Goal: Book appointment/travel/reservation

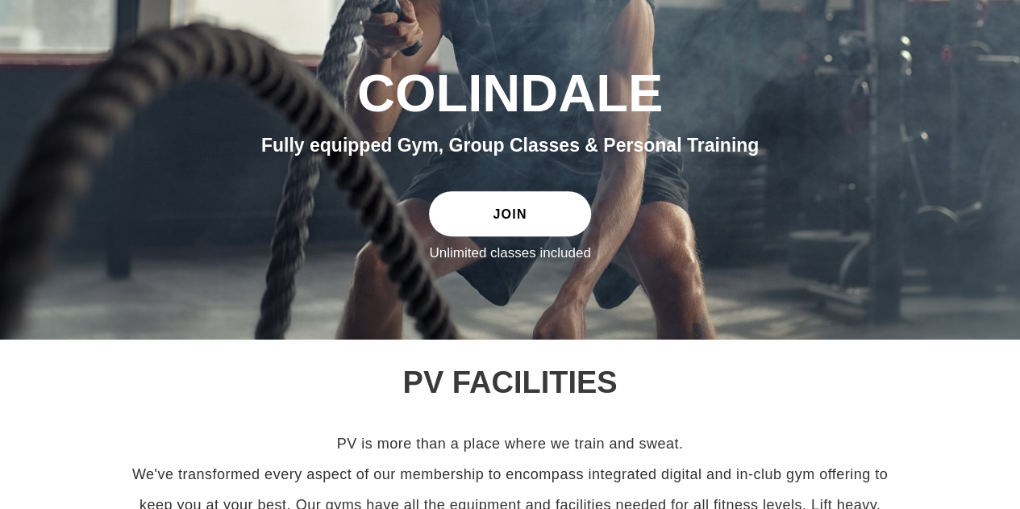
scroll to position [242, 0]
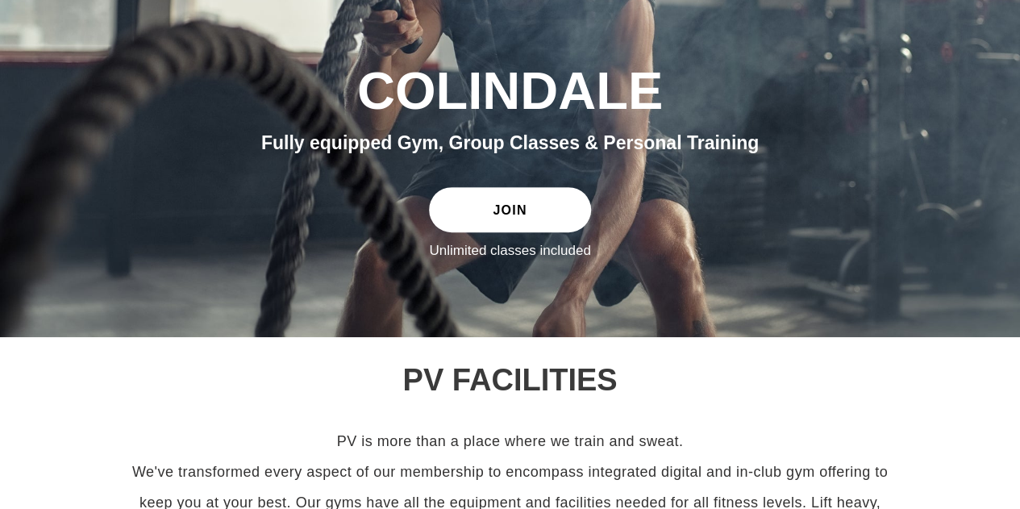
click at [547, 202] on link "JOIN" at bounding box center [509, 209] width 161 height 45
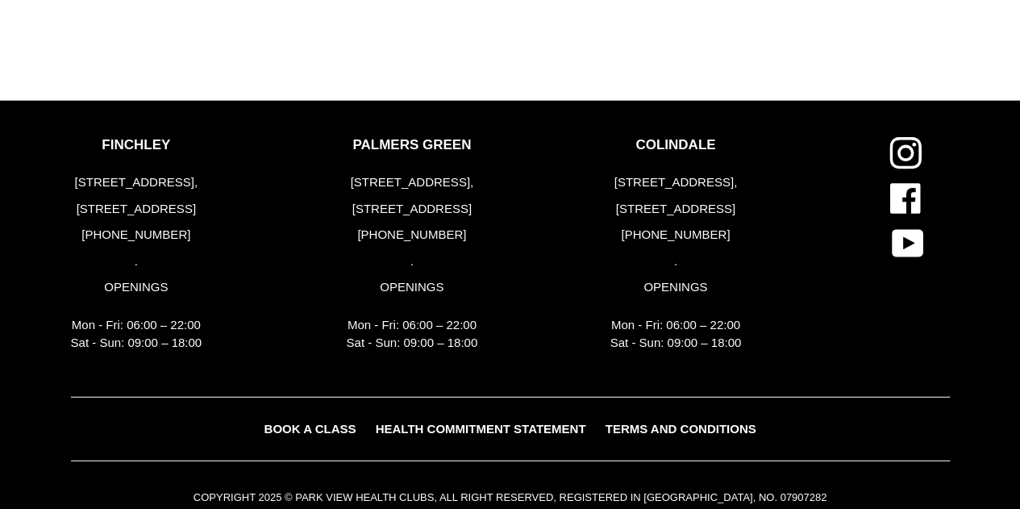
scroll to position [1981, 0]
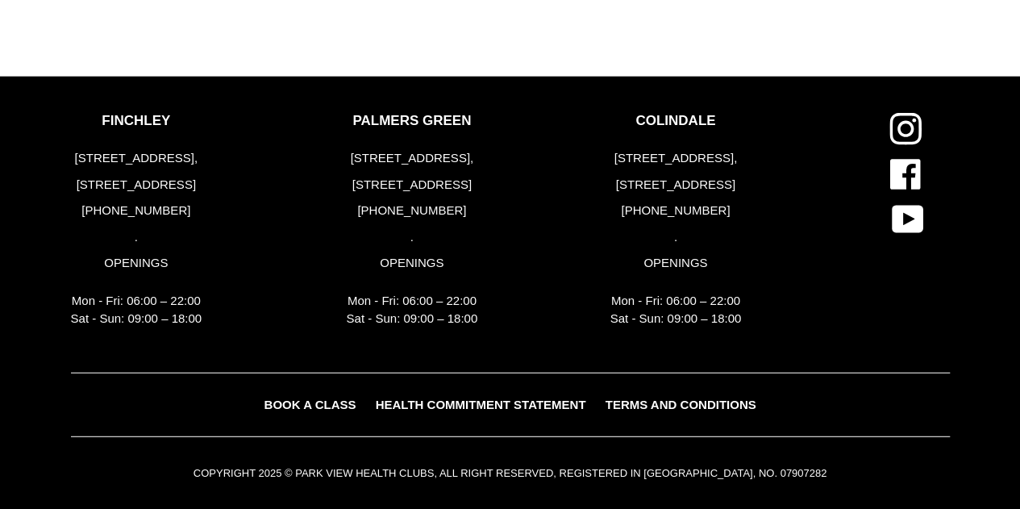
click at [340, 399] on span "BOOK A CLASS" at bounding box center [310, 405] width 92 height 14
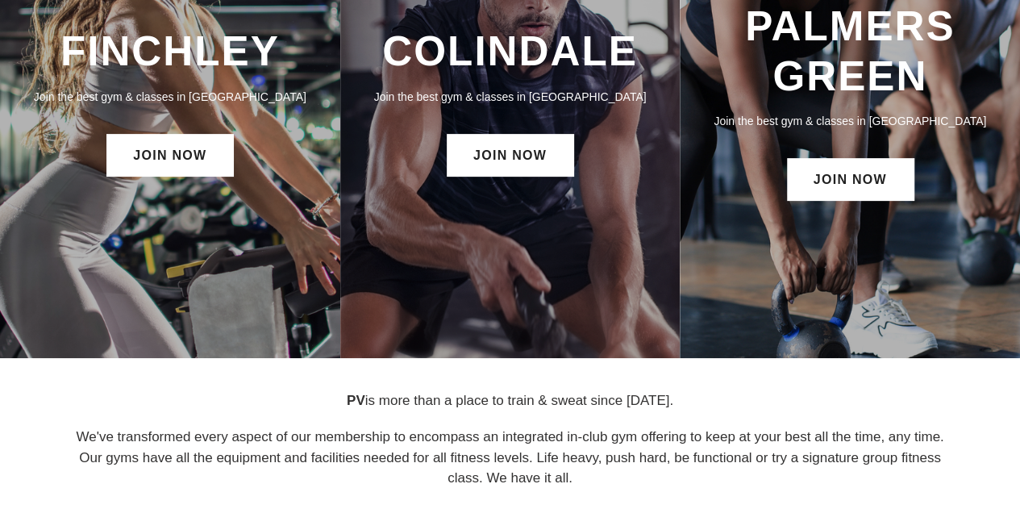
scroll to position [242, 0]
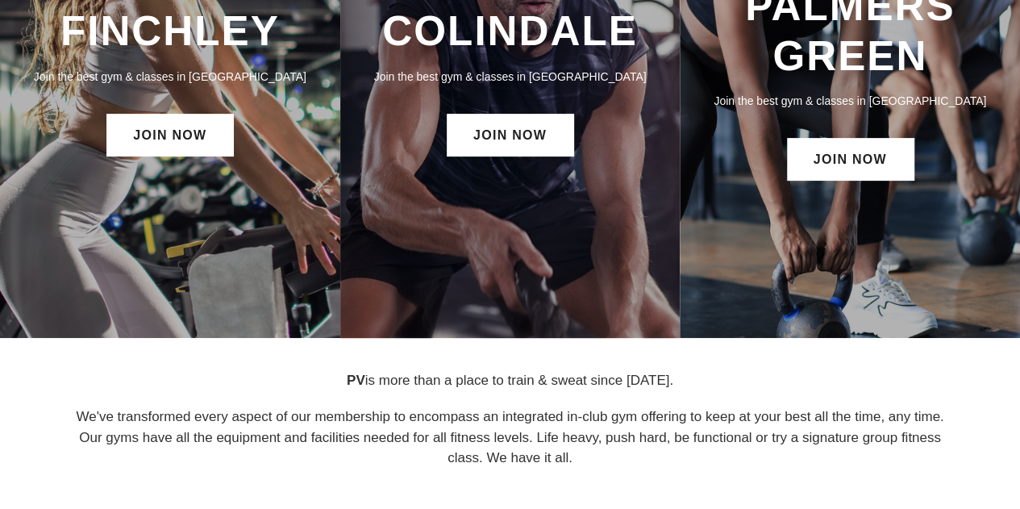
click at [510, 157] on div "COLINDALE Join the best gym & classes in London JOIN NOW" at bounding box center [510, 82] width 340 height 169
click at [520, 147] on link "JOIN NOW" at bounding box center [510, 135] width 127 height 42
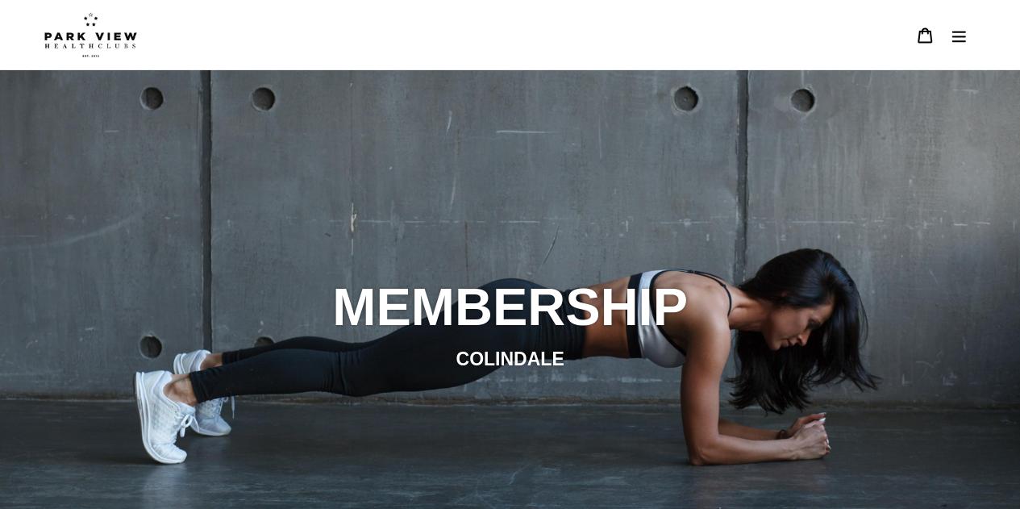
click at [965, 38] on icon "Menu" at bounding box center [959, 35] width 16 height 16
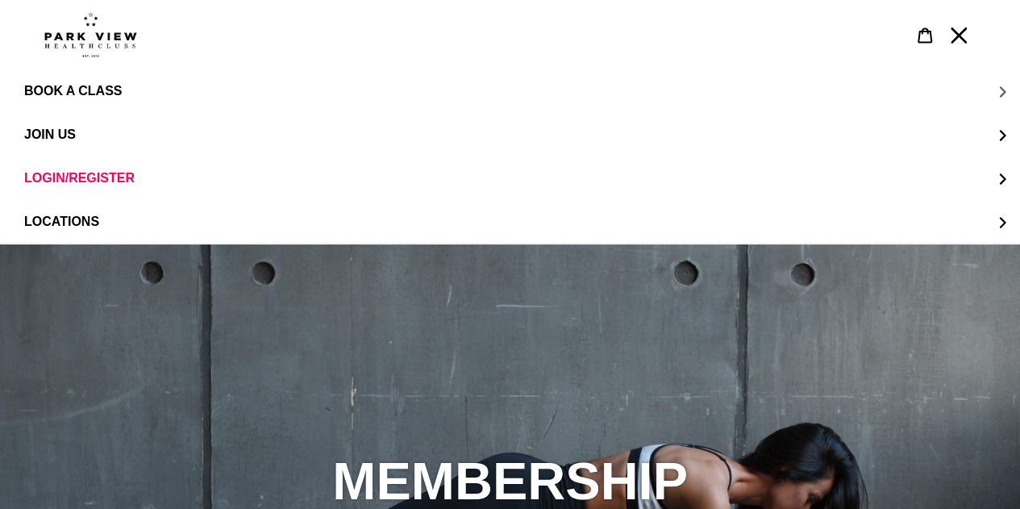
click at [65, 92] on span "BOOK A CLASS" at bounding box center [73, 91] width 98 height 15
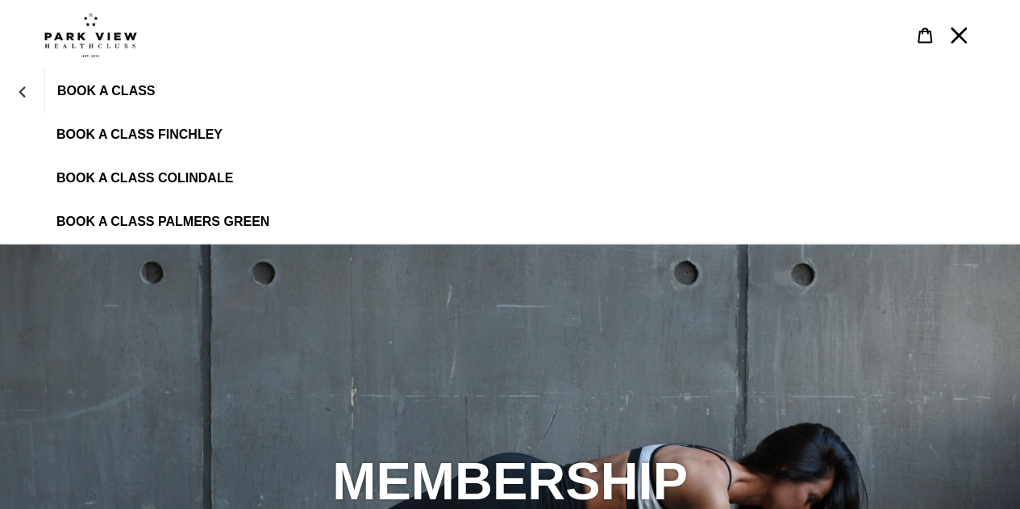
click at [185, 178] on span "BOOK A CLASS COLINDALE" at bounding box center [144, 178] width 177 height 15
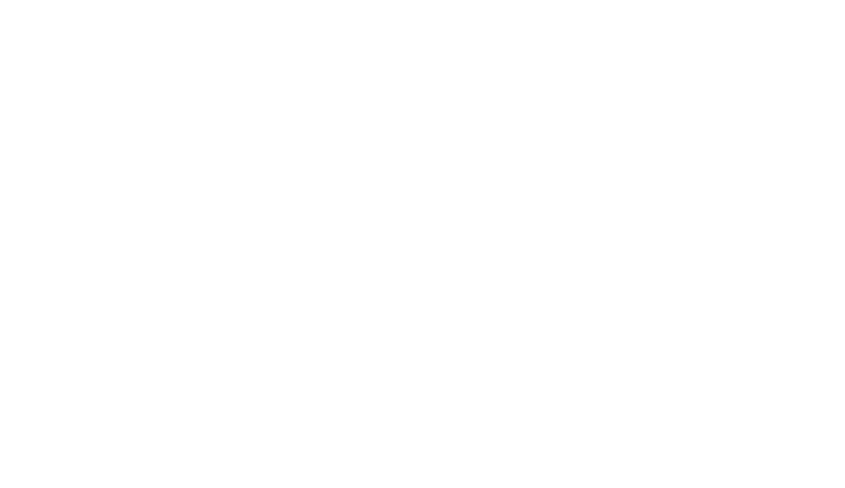
scroll to position [765, 0]
